Goal: Information Seeking & Learning: Find specific fact

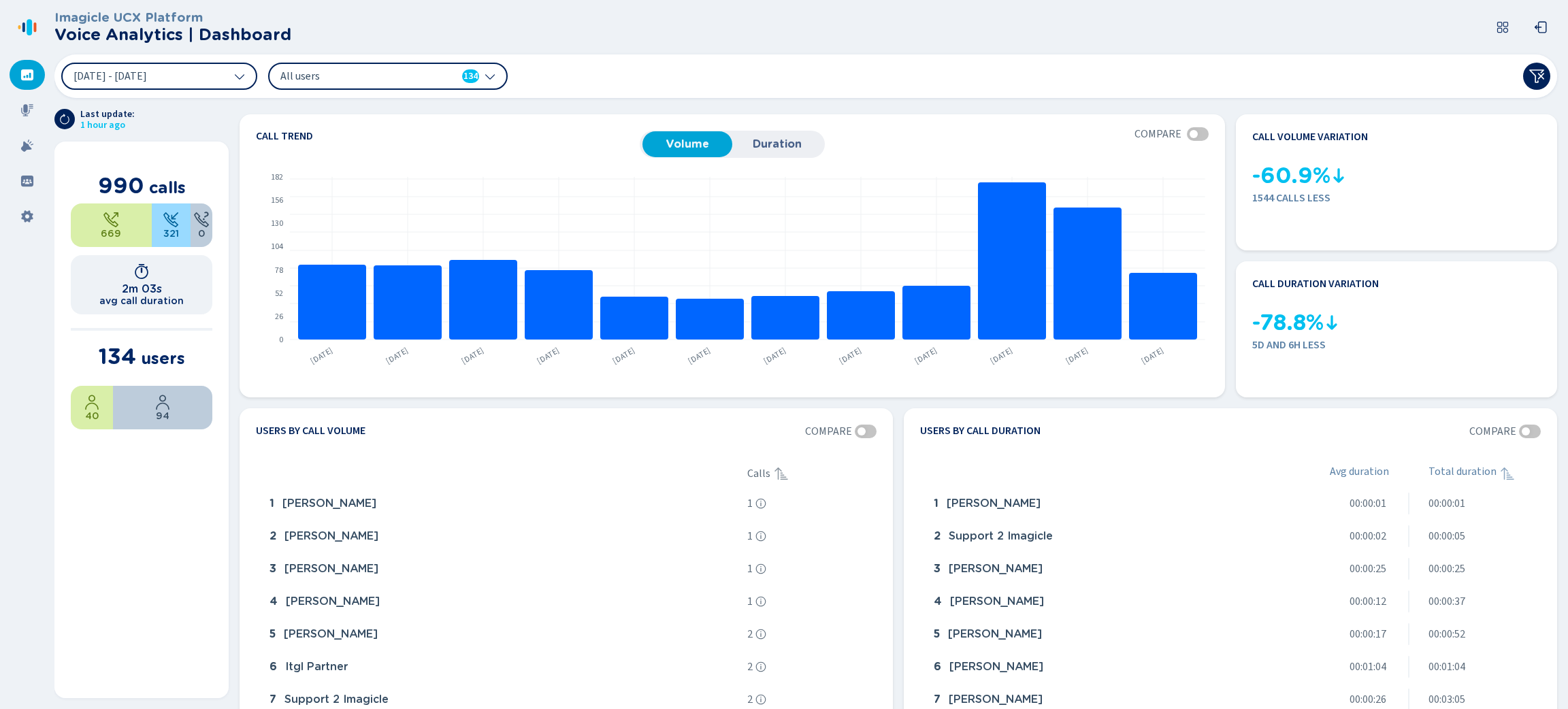
scroll to position [612, 0]
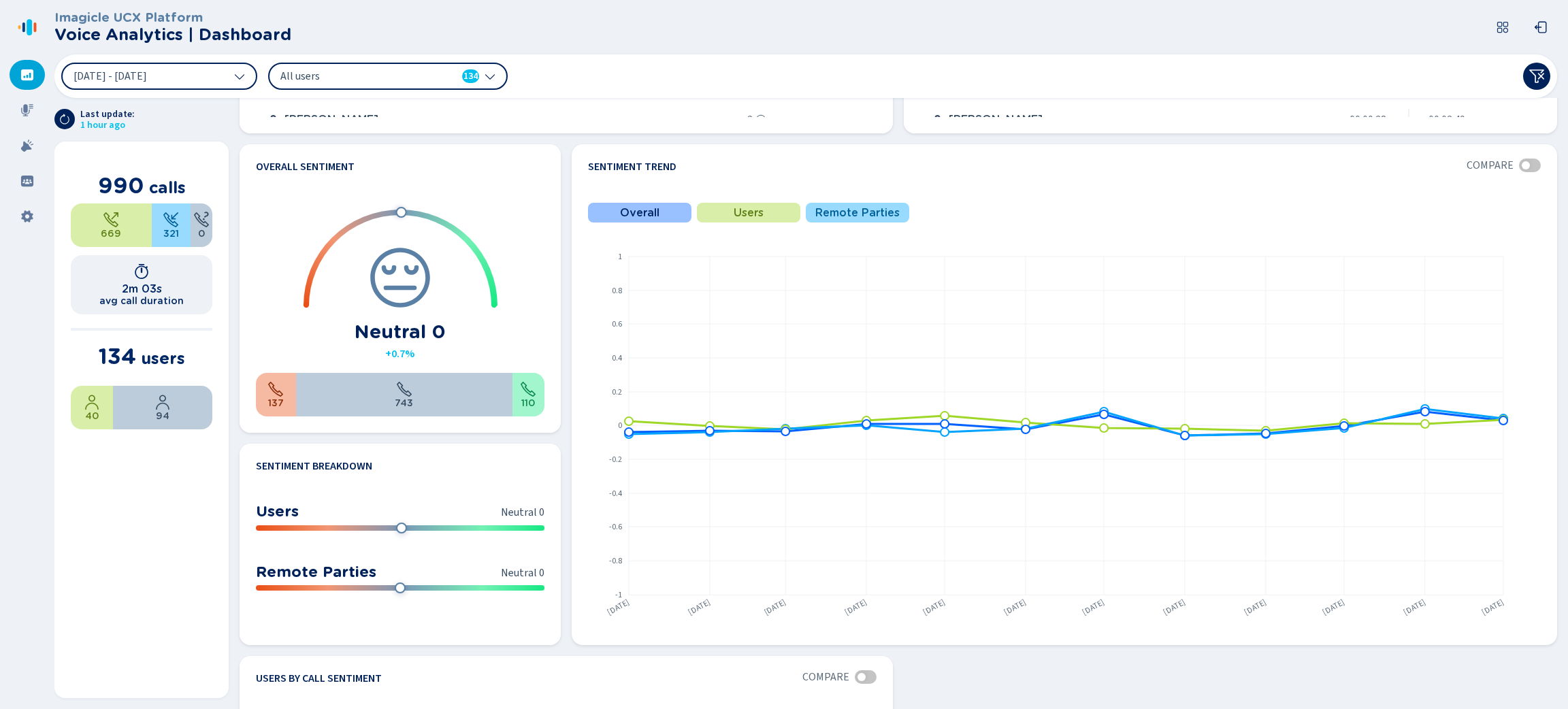
click at [481, 81] on div "All users 134" at bounding box center [388, 76] width 239 height 27
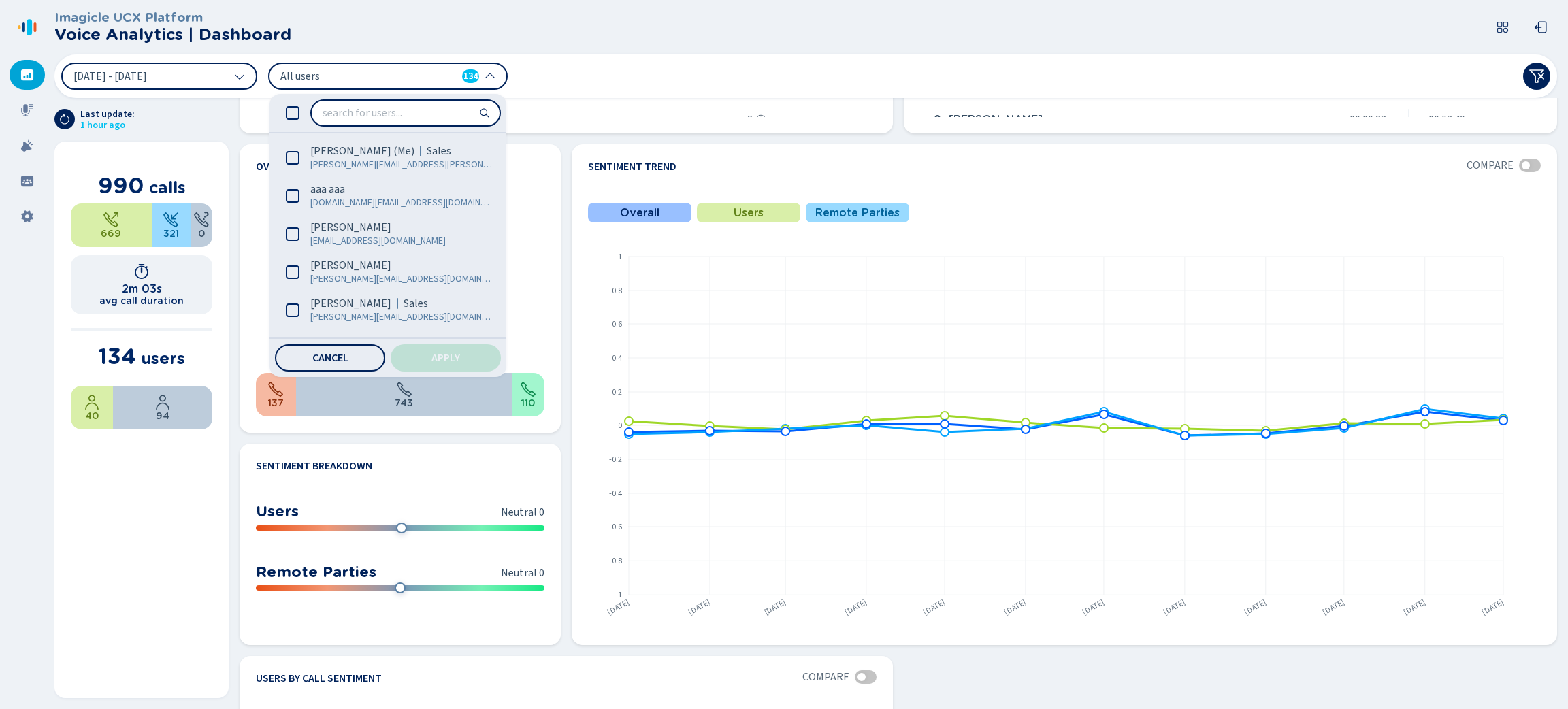
click at [539, 85] on div "[DATE] - [DATE] All users 134 [PERSON_NAME] (Me) Sales [PERSON_NAME][EMAIL_ADDR…" at bounding box center [805, 75] width 1502 height 43
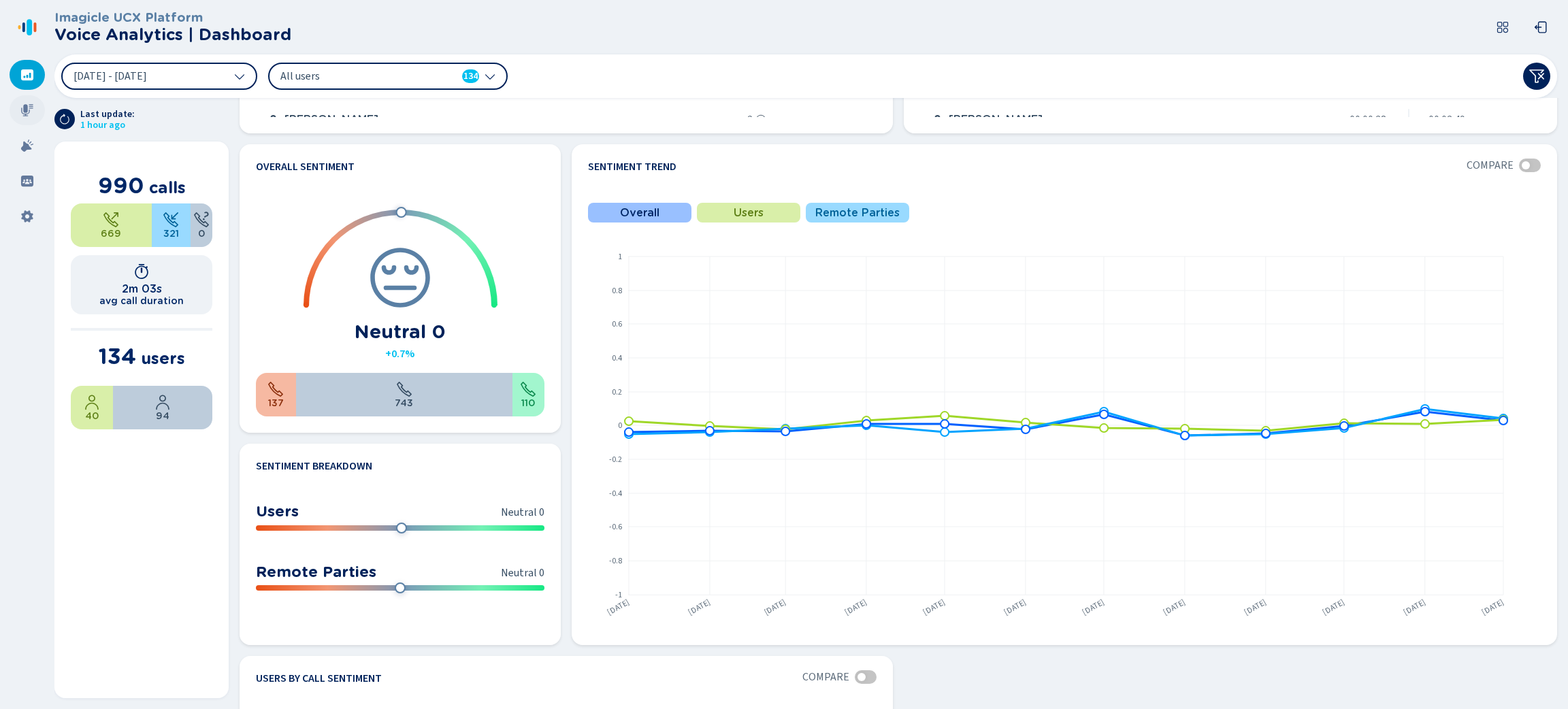
click at [27, 109] on icon at bounding box center [27, 110] width 12 height 12
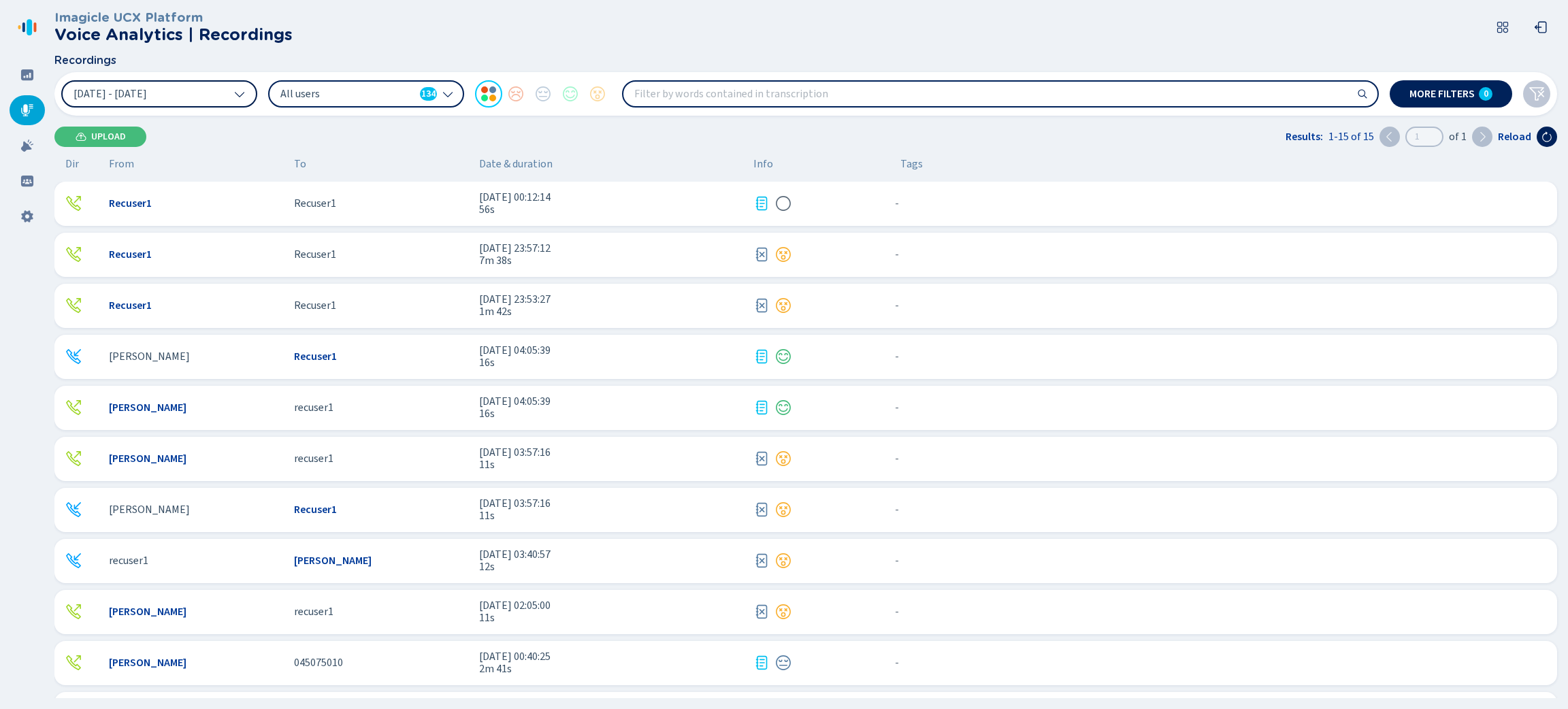
click at [242, 94] on icon at bounding box center [239, 94] width 10 height 5
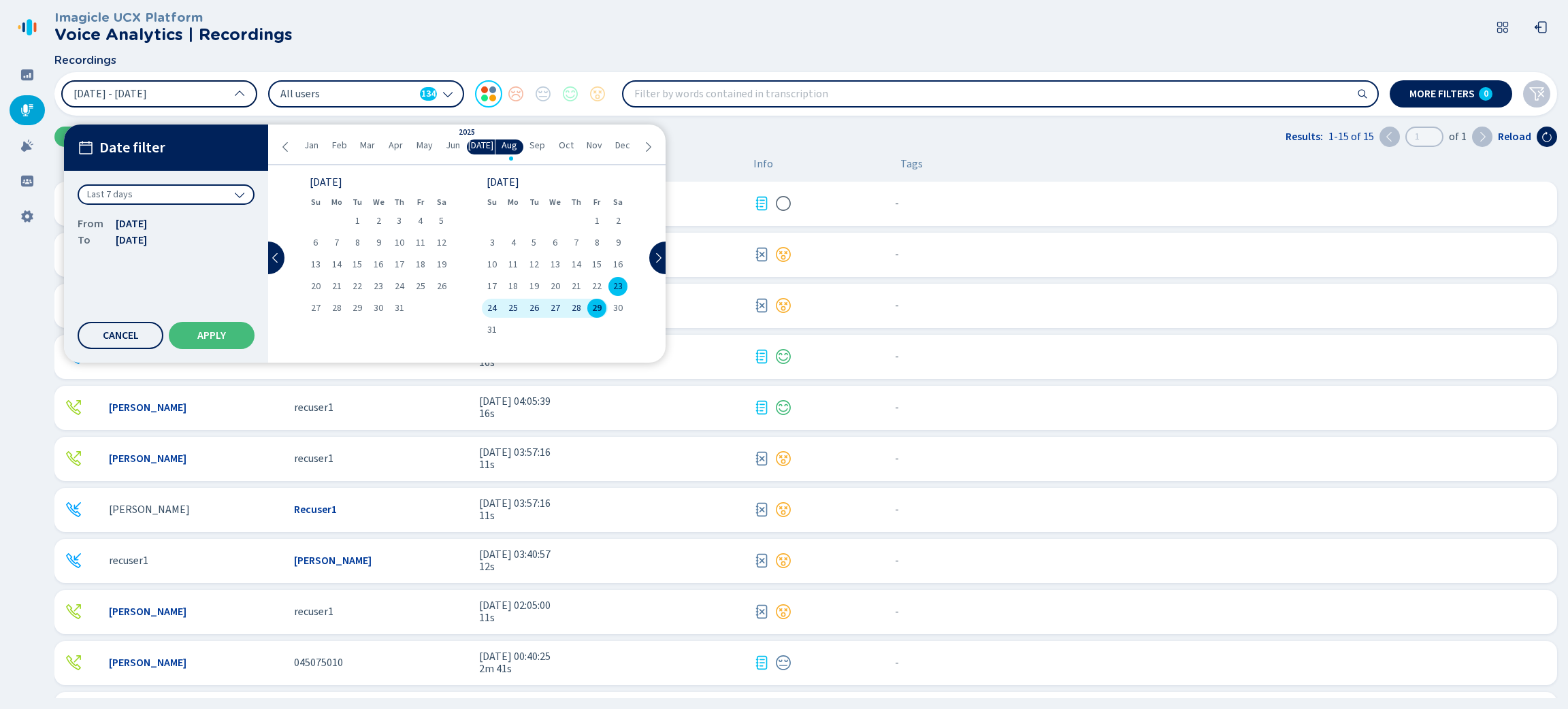
click at [222, 192] on div "Last 7 days" at bounding box center [166, 194] width 177 height 21
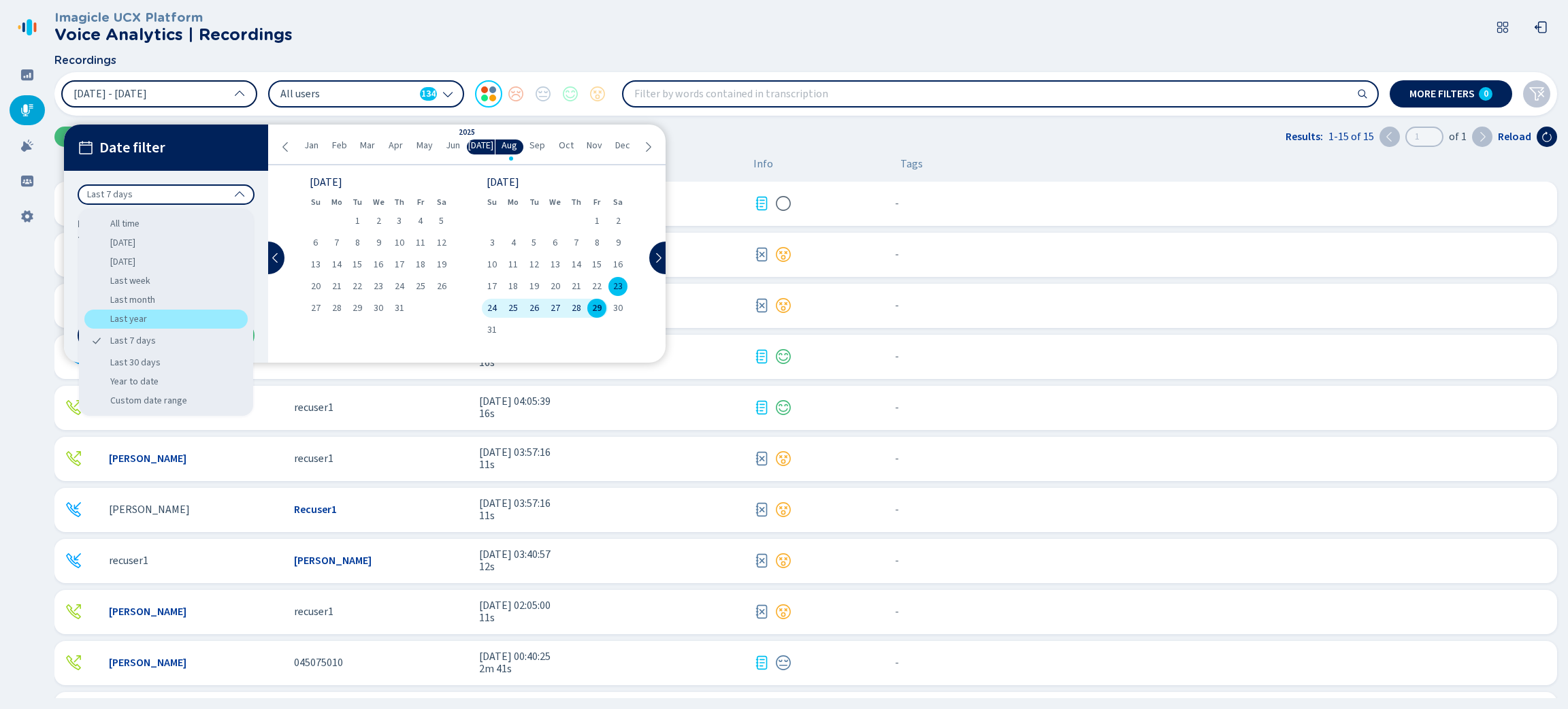
click at [171, 309] on div "Last year" at bounding box center [166, 318] width 163 height 19
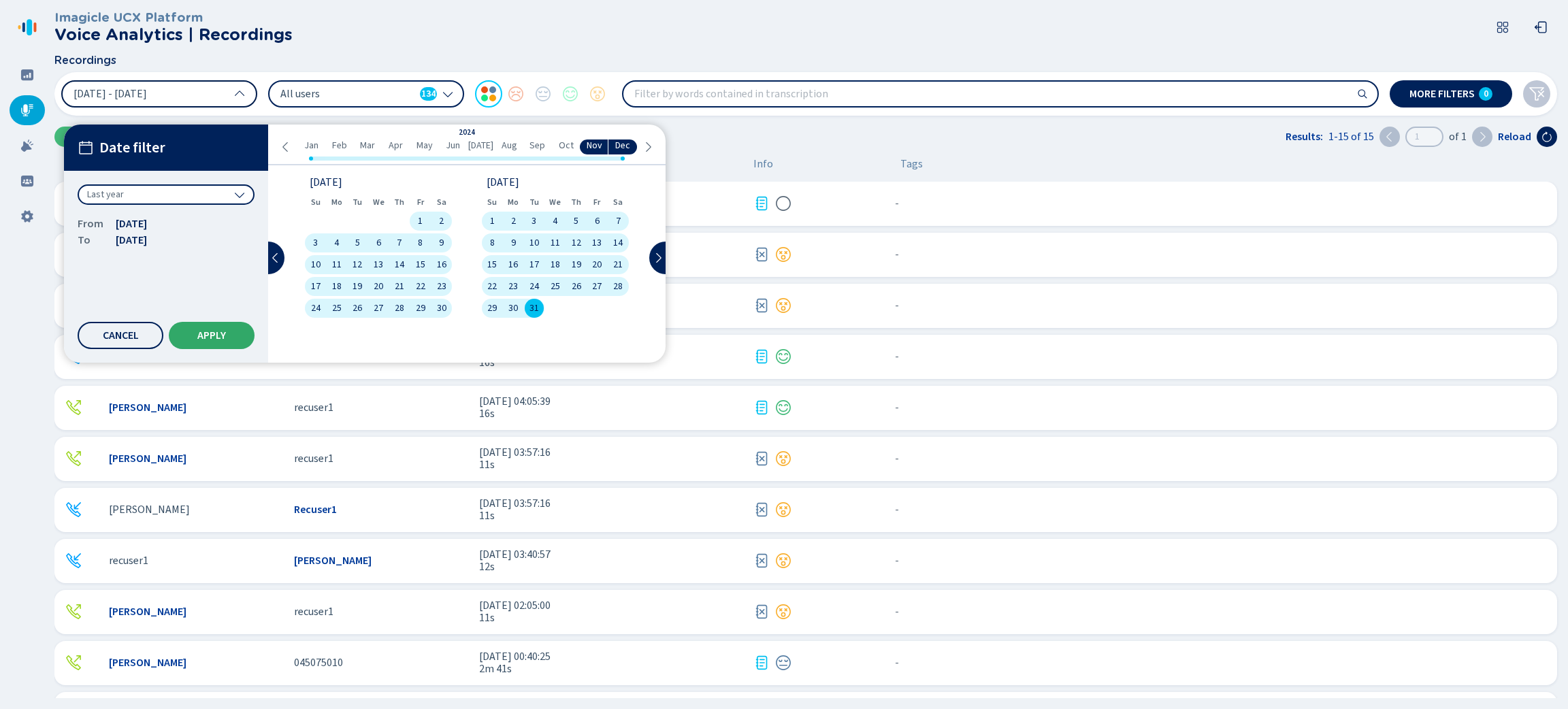
click at [186, 337] on button "Apply" at bounding box center [212, 335] width 86 height 27
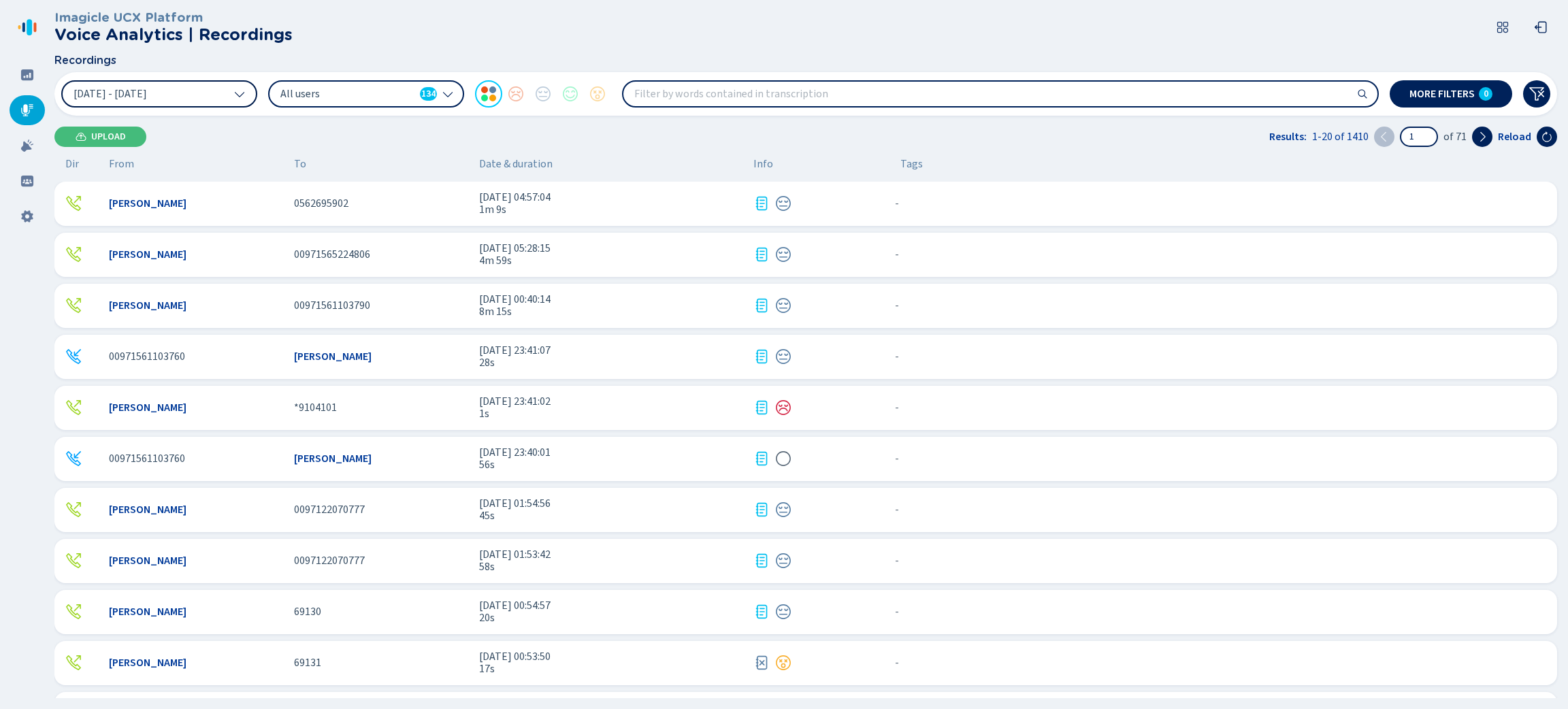
click at [814, 92] on input "search" at bounding box center [1000, 94] width 754 height 24
type input "credit card"
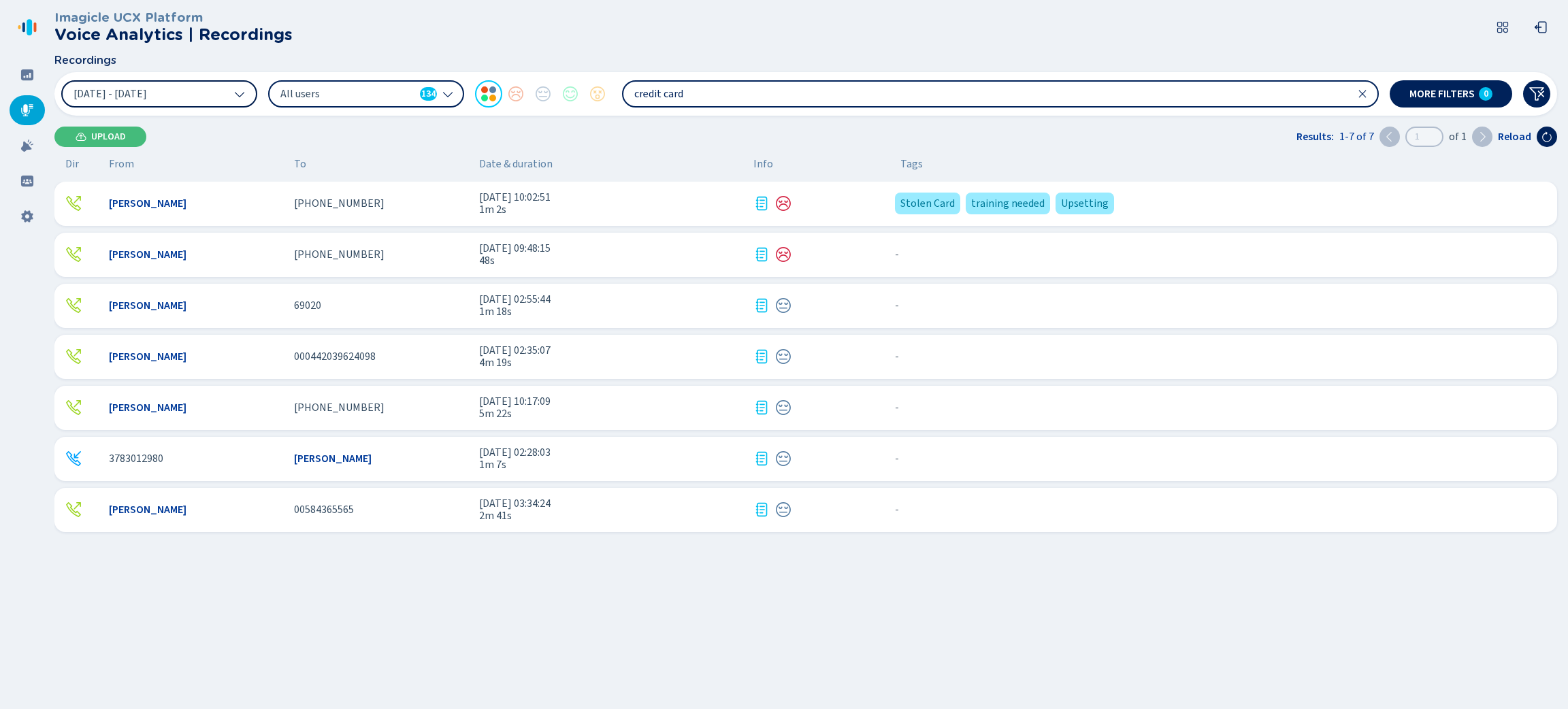
click at [814, 206] on div at bounding box center [816, 203] width 125 height 16
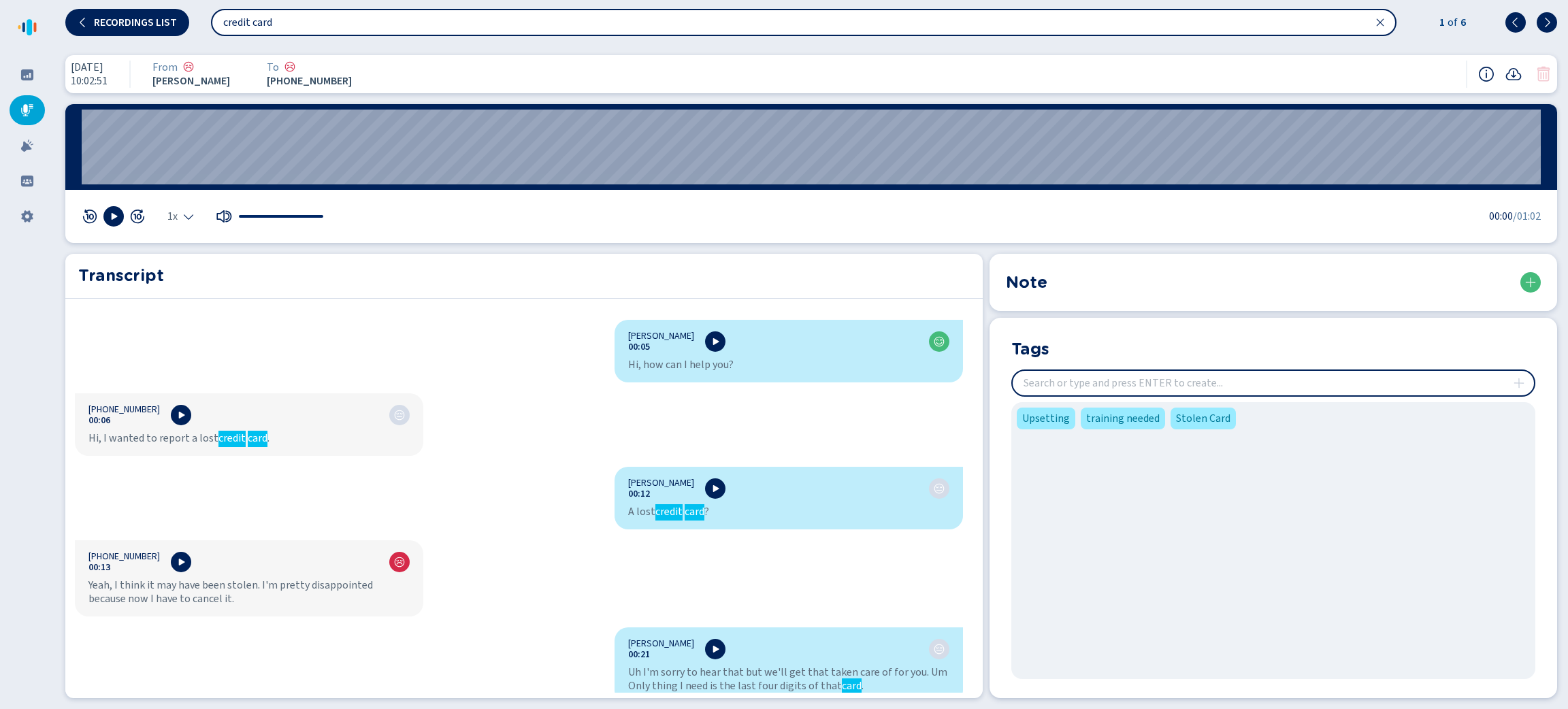
scroll to position [102, 0]
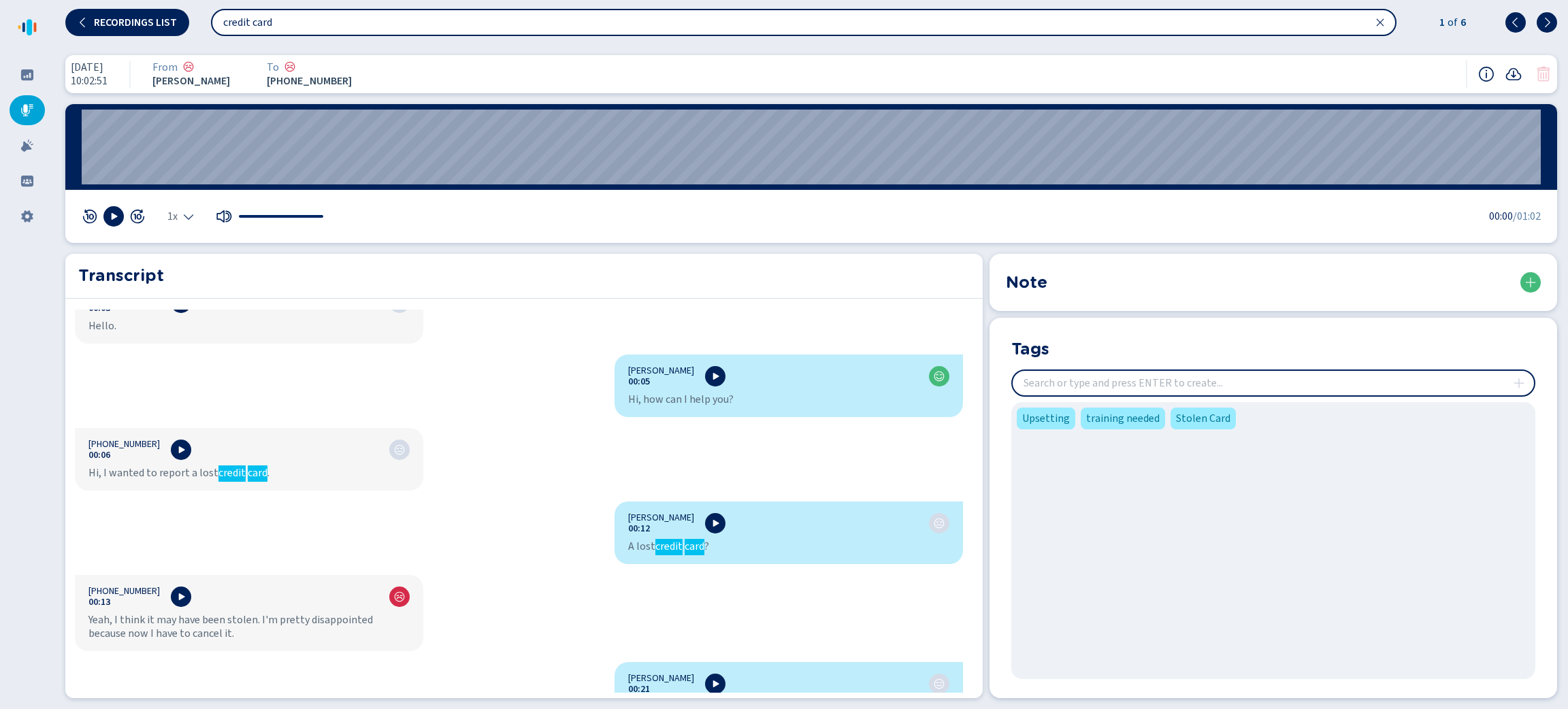
click at [1107, 387] on input "insert" at bounding box center [1273, 383] width 521 height 24
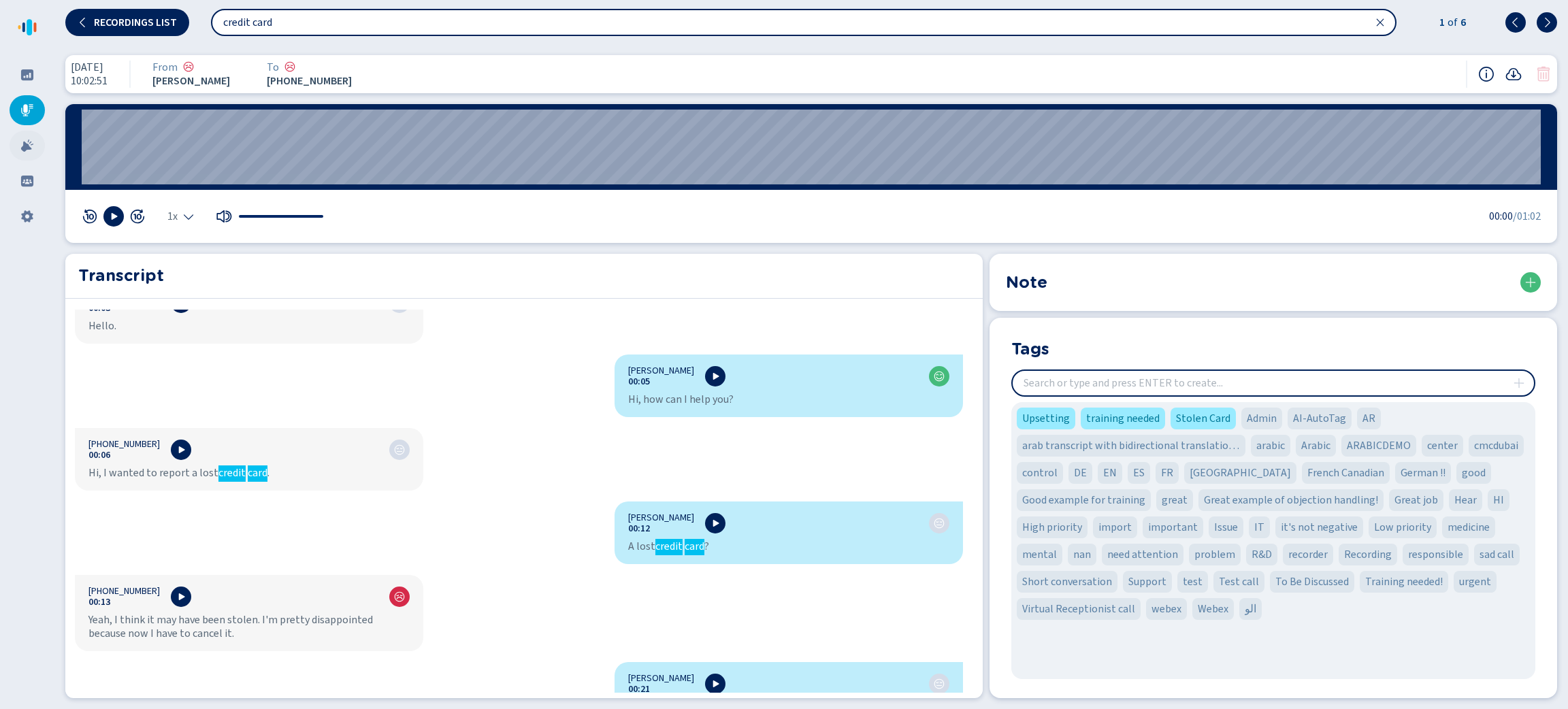
click at [29, 147] on icon at bounding box center [27, 145] width 12 height 12
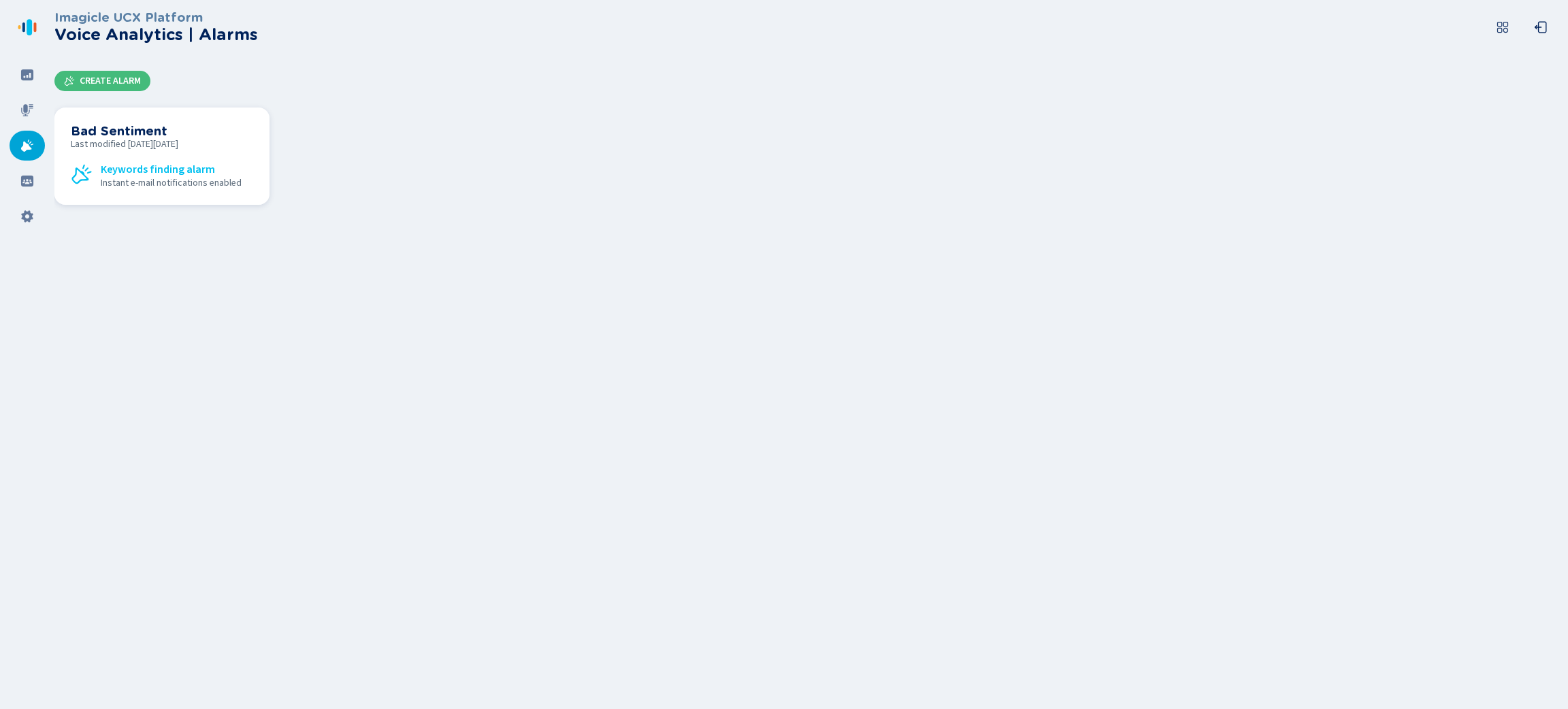
click at [233, 129] on h3 "Bad Sentiment" at bounding box center [162, 132] width 182 height 15
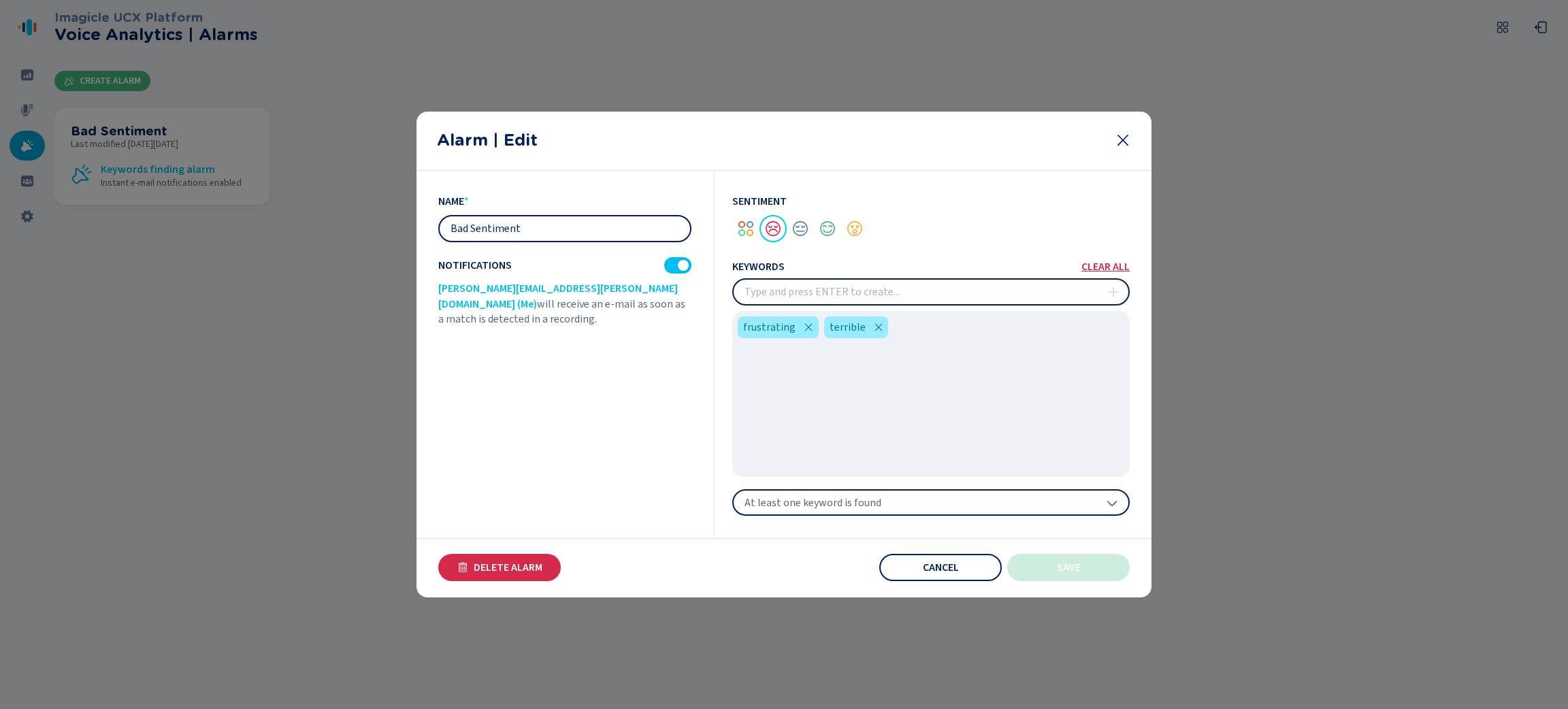
click at [923, 498] on div "At least one keyword is found" at bounding box center [931, 503] width 398 height 27
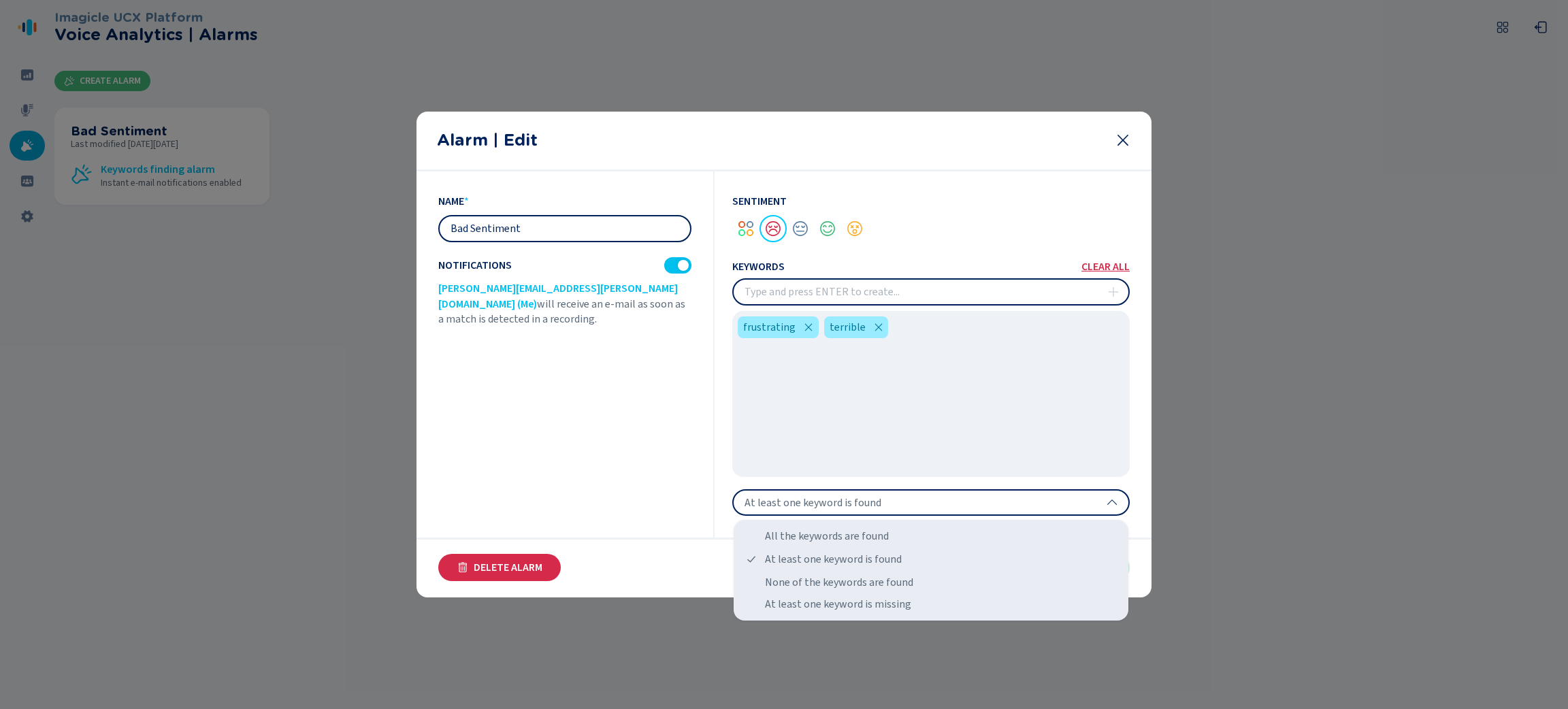
click at [781, 417] on div "frustrating terrible" at bounding box center [931, 394] width 398 height 166
